Goal: Task Accomplishment & Management: Use online tool/utility

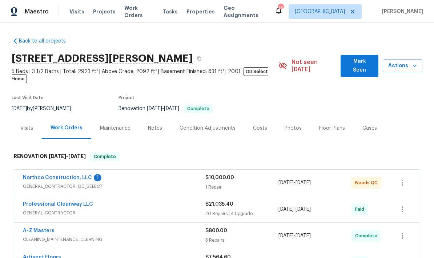
click at [44, 175] on link "Northco Construction, LLC" at bounding box center [57, 177] width 69 height 5
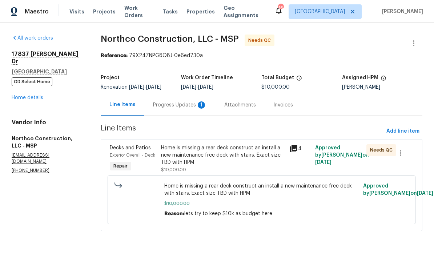
click at [174, 106] on div "Progress Updates 1" at bounding box center [180, 104] width 54 height 7
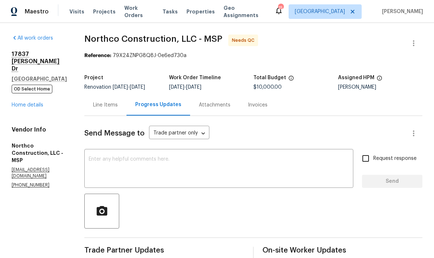
click at [93, 162] on textarea at bounding box center [219, 169] width 260 height 25
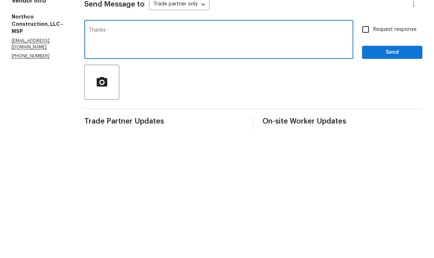
type textarea "Thanks"
click at [395, 177] on span "Send" at bounding box center [392, 181] width 49 height 9
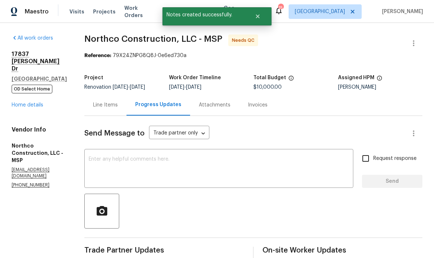
click at [93, 101] on div "Line Items" at bounding box center [105, 104] width 25 height 7
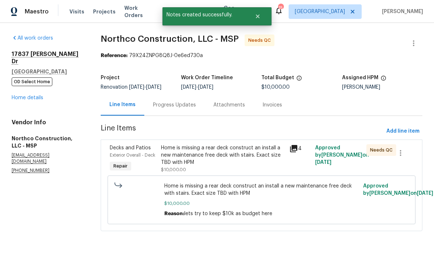
click at [178, 154] on div "Home is missing a rear deck construct an install a new maintenance free deck wi…" at bounding box center [223, 155] width 124 height 22
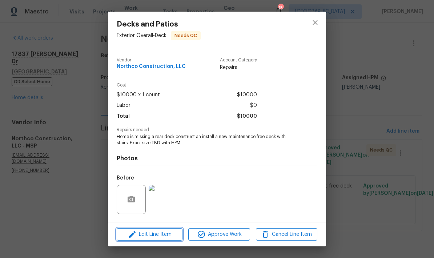
click at [144, 234] on span "Edit Line Item" at bounding box center [149, 234] width 61 height 9
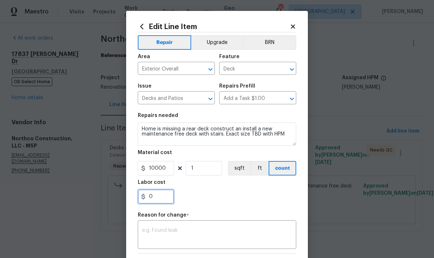
click at [157, 201] on input "0" at bounding box center [156, 196] width 36 height 15
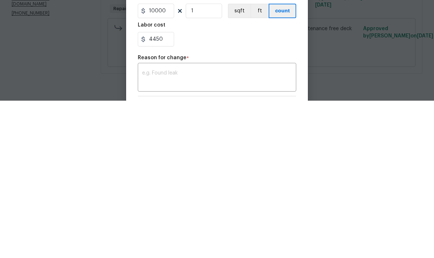
click at [151, 222] on div "x ​" at bounding box center [217, 235] width 158 height 27
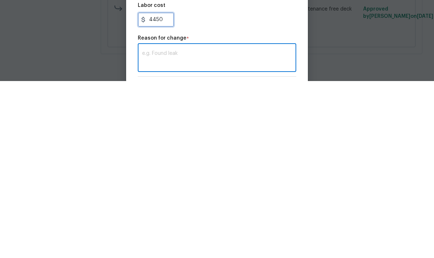
click at [164, 189] on input "4450" at bounding box center [156, 196] width 36 height 15
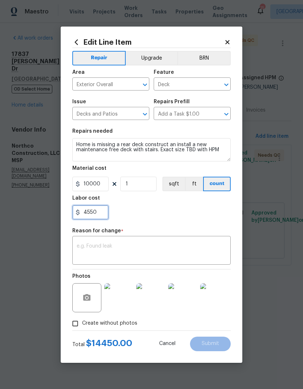
type input "4550"
click at [229, 42] on icon at bounding box center [227, 42] width 4 height 4
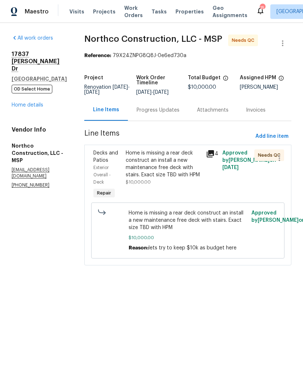
click at [143, 117] on div "Progress Updates" at bounding box center [158, 109] width 60 height 21
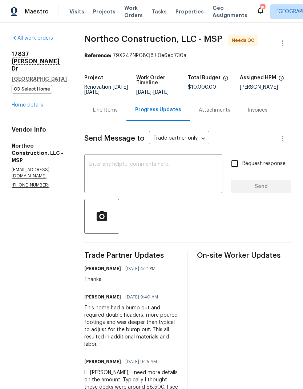
click at [93, 112] on div "Line Items" at bounding box center [105, 109] width 25 height 7
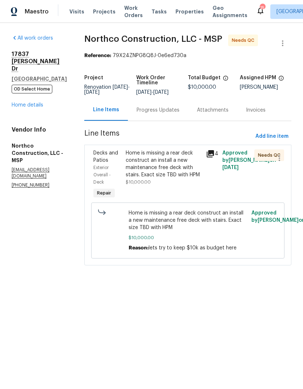
click at [129, 172] on div "Home is missing a rear deck construct an install a new maintenance free deck wi…" at bounding box center [164, 163] width 76 height 29
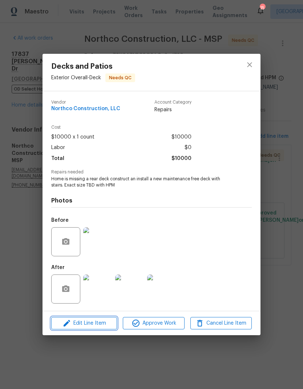
click at [85, 258] on span "Edit Line Item" at bounding box center [83, 323] width 61 height 9
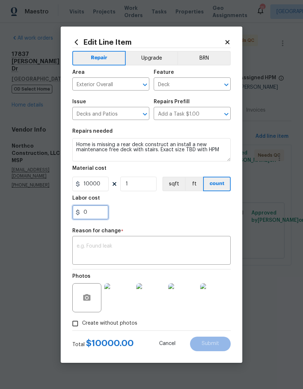
click at [89, 210] on input "0" at bounding box center [90, 212] width 36 height 15
type input "4550"
click at [145, 206] on div "4550" at bounding box center [151, 212] width 158 height 15
click at [83, 248] on textarea at bounding box center [152, 251] width 150 height 15
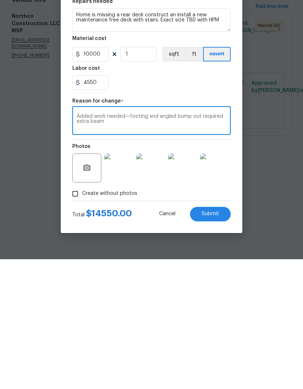
type textarea "Added work needed—footing snd angled bump out required extra beam"
click at [205, 258] on span "Submit" at bounding box center [210, 343] width 17 height 5
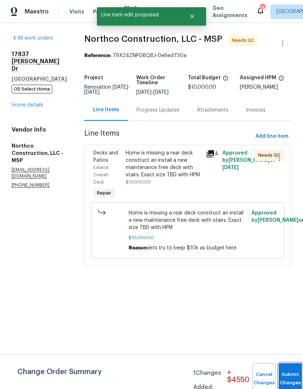
click at [289, 258] on button "Submit Changes" at bounding box center [290, 378] width 23 height 31
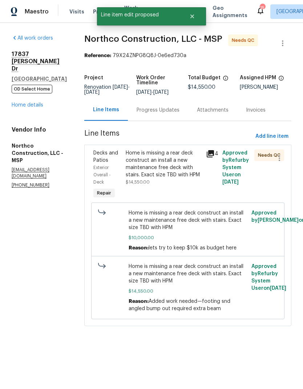
click at [130, 165] on div "Home is missing a rear deck construct an install a new maintenance free deck wi…" at bounding box center [164, 163] width 76 height 29
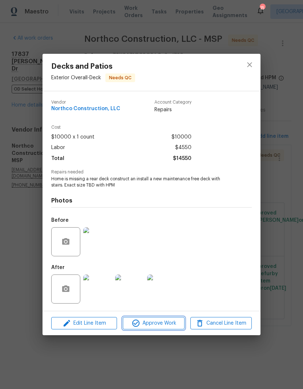
click at [151, 258] on span "Approve Work" at bounding box center [153, 323] width 57 height 9
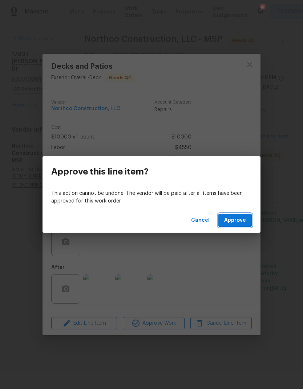
click at [225, 220] on span "Approve" at bounding box center [235, 220] width 22 height 9
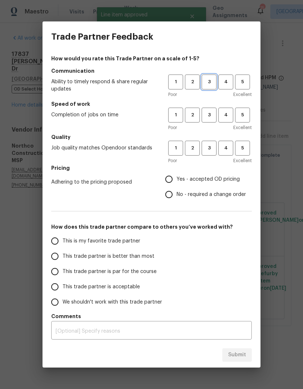
click at [204, 82] on span "3" at bounding box center [208, 82] width 13 height 8
click at [205, 116] on span "3" at bounding box center [208, 115] width 13 height 8
click at [207, 144] on button "3" at bounding box center [209, 148] width 15 height 15
click at [165, 181] on input "Yes - accepted OD pricing" at bounding box center [168, 179] width 15 height 15
radio input "true"
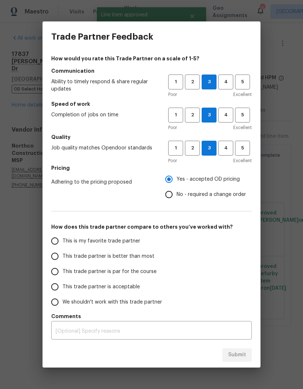
click at [55, 258] on input "This trade partner is par for the course" at bounding box center [54, 271] width 15 height 15
click at [241, 258] on span "Submit" at bounding box center [237, 354] width 18 height 9
radio input "true"
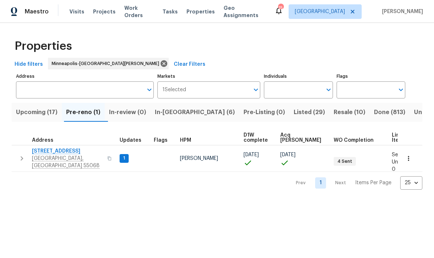
click at [41, 96] on input "Address" at bounding box center [79, 89] width 127 height 17
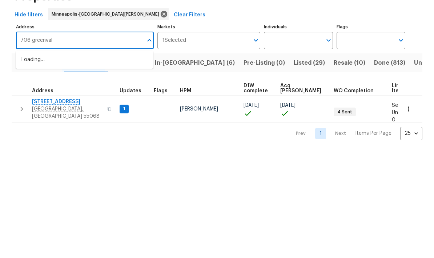
type input "706 greenvale"
click at [42, 103] on li "706 Greenvale Ave W Northfield MN 55057" at bounding box center [85, 109] width 138 height 12
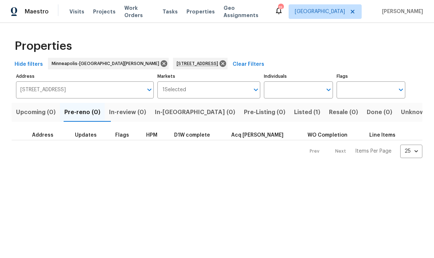
click at [294, 116] on span "Listed (1)" at bounding box center [307, 112] width 26 height 10
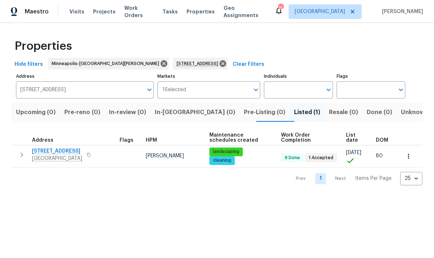
click at [49, 154] on span "706 Greenvale Ave W" at bounding box center [57, 151] width 50 height 7
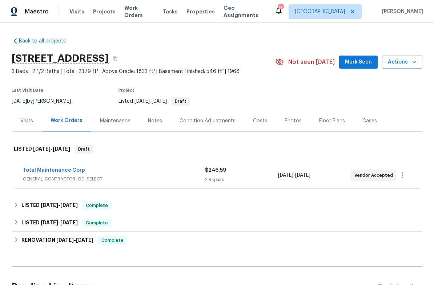
click at [44, 171] on link "Total Maintenance Corp" at bounding box center [54, 170] width 62 height 5
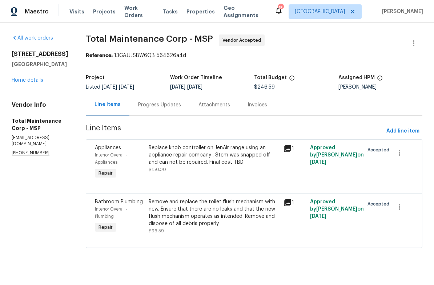
click at [186, 221] on div "Remove and replace the toilet flush mechanism with new. Ensure that there are n…" at bounding box center [214, 212] width 130 height 29
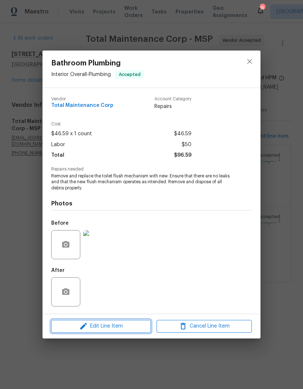
click at [103, 285] on span "Edit Line Item" at bounding box center [100, 326] width 95 height 9
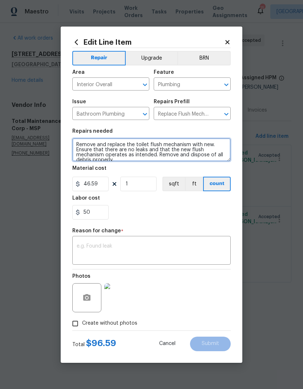
click at [74, 146] on textarea "Remove and replace the toilet flush mechanism with new. Ensure that there are n…" at bounding box center [151, 149] width 158 height 23
type textarea "LAUNDRY ROOM AMD BASMENT TOILETS Remove and replace the toilet flush mechanism …"
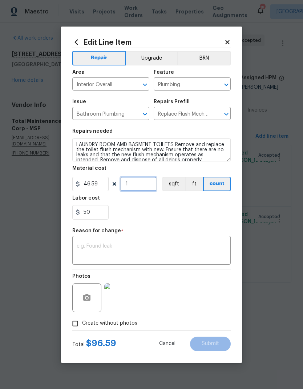
click at [136, 184] on input "1" at bounding box center [138, 184] width 36 height 15
type input "2"
click at [96, 215] on input "50" at bounding box center [90, 212] width 36 height 15
type input "5"
type input "100"
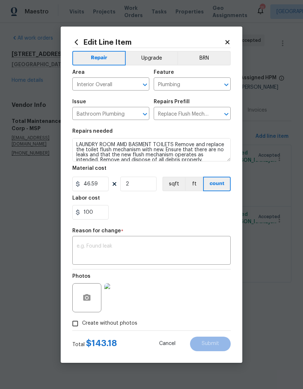
click at [86, 248] on textarea at bounding box center [152, 251] width 150 height 15
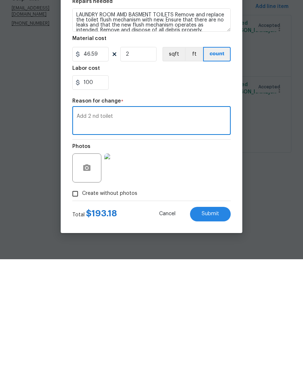
type textarea "Add 2 nd toilet"
click at [203, 285] on button "Submit" at bounding box center [210, 344] width 41 height 15
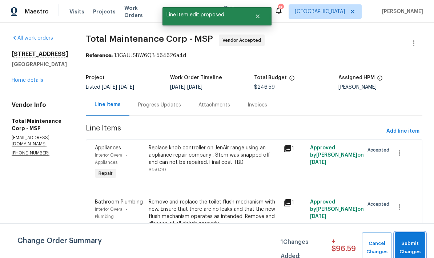
click at [409, 247] on span "Submit Changes" at bounding box center [409, 248] width 23 height 17
